Goal: Find specific page/section: Find specific page/section

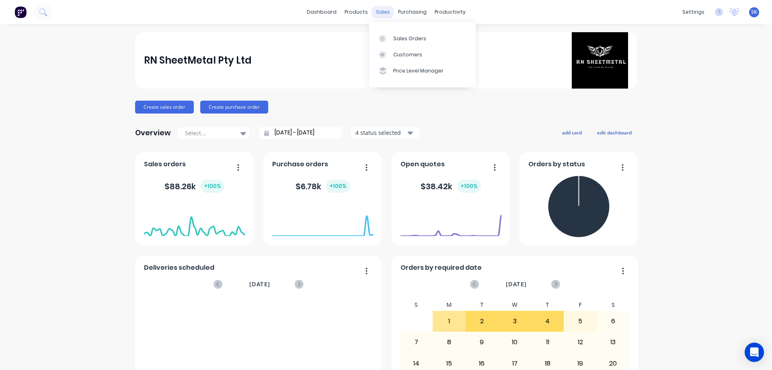
click at [372, 13] on div "sales" at bounding box center [383, 12] width 22 height 12
click at [411, 41] on div "Sales Orders" at bounding box center [409, 38] width 33 height 7
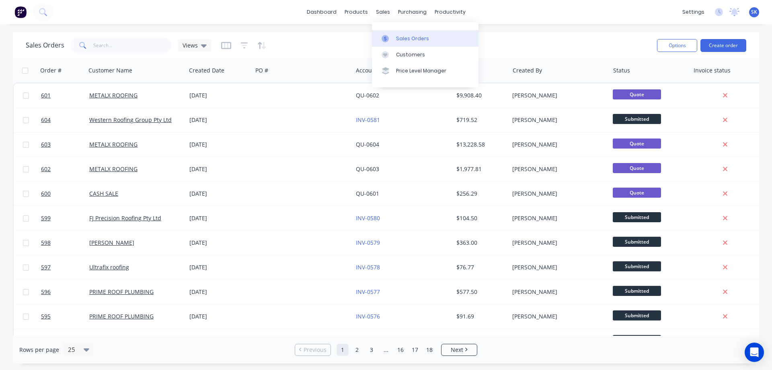
click at [397, 35] on div "Sales Orders" at bounding box center [412, 38] width 33 height 7
click at [201, 44] on icon at bounding box center [204, 45] width 6 height 9
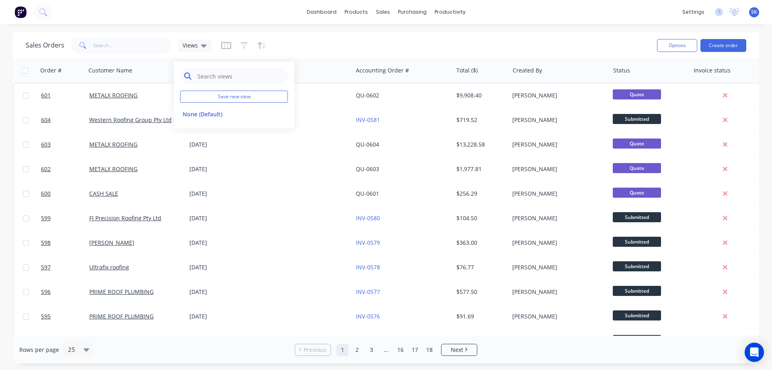
click at [206, 70] on input "text" at bounding box center [240, 76] width 87 height 16
type input "p"
click at [221, 41] on button "button" at bounding box center [226, 45] width 10 height 13
click at [308, 40] on div "Sales Orders Views" at bounding box center [338, 45] width 625 height 20
